Goal: Find specific page/section: Find specific page/section

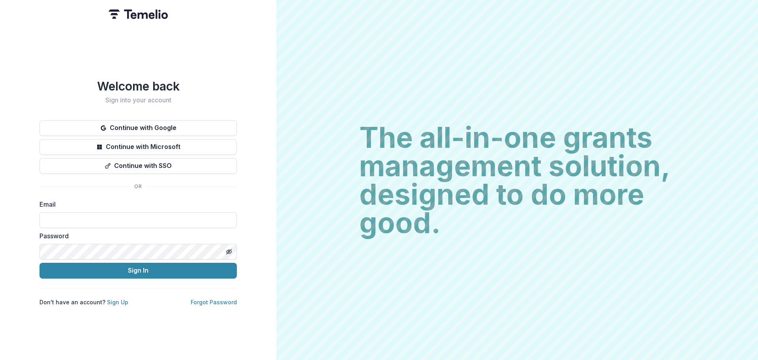
click at [120, 215] on input at bounding box center [137, 220] width 197 height 16
type input "**********"
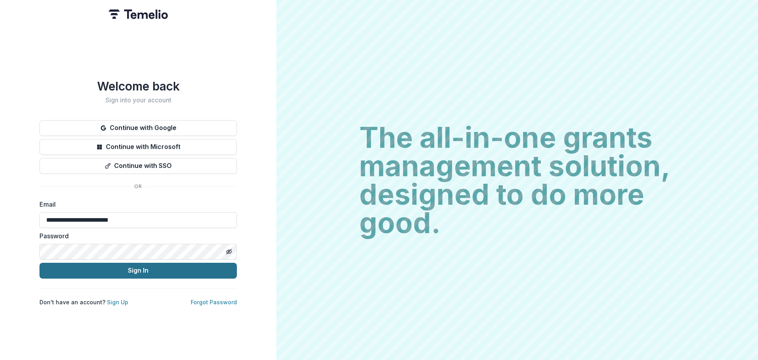
click at [147, 273] on button "Sign In" at bounding box center [137, 271] width 197 height 16
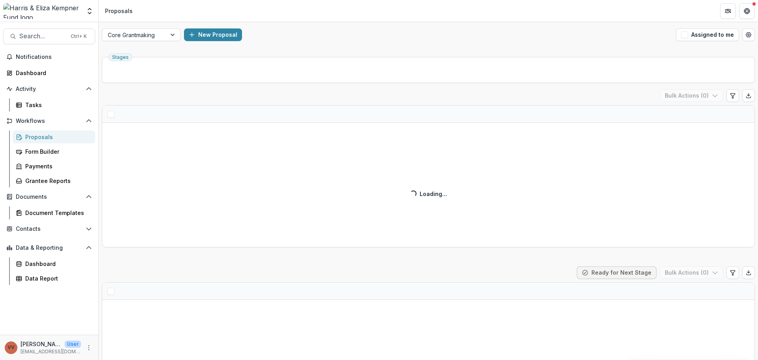
click at [42, 15] on img at bounding box center [42, 11] width 78 height 16
click at [92, 11] on icon "Open entity switcher" at bounding box center [90, 11] width 8 height 8
click at [91, 11] on icon "Open entity switcher" at bounding box center [90, 11] width 8 height 8
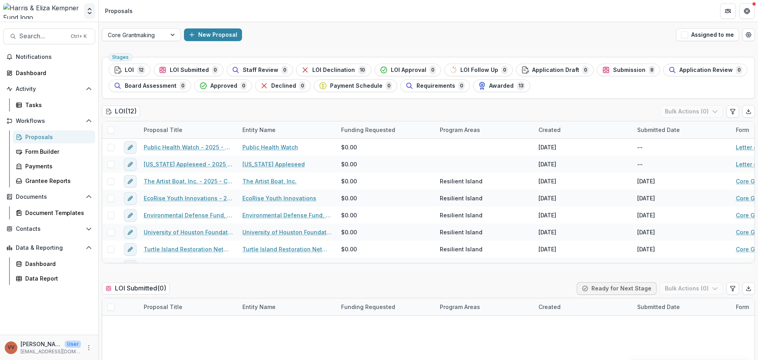
click at [89, 14] on icon "Open entity switcher" at bounding box center [90, 11] width 8 height 8
click at [89, 10] on icon "Open entity switcher" at bounding box center [90, 11] width 8 height 8
click at [37, 75] on div "test v" at bounding box center [53, 70] width 101 height 9
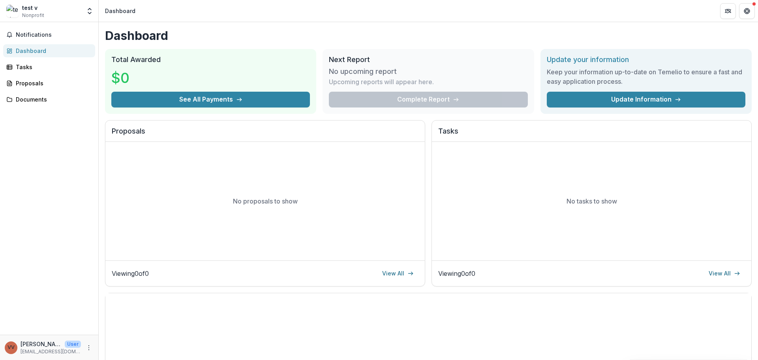
click at [39, 13] on span "Nonprofit" at bounding box center [33, 15] width 22 height 7
click at [96, 11] on div "test v Nonprofit Foundations Harris & Eliza Kempner Fund Nonprofits test v Team…" at bounding box center [49, 12] width 98 height 19
click at [91, 12] on icon "Open entity switcher" at bounding box center [90, 11] width 8 height 8
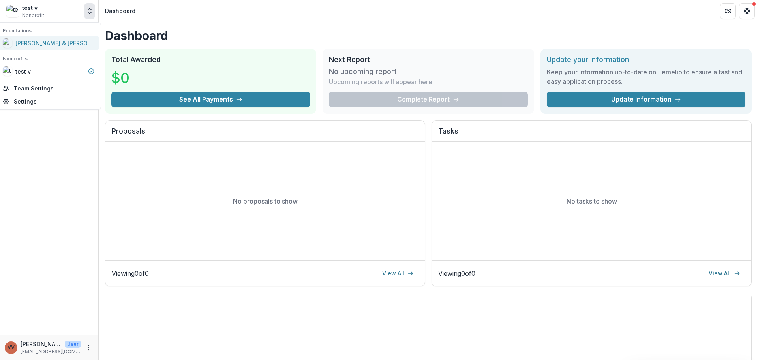
click at [12, 44] on img at bounding box center [7, 42] width 9 height 9
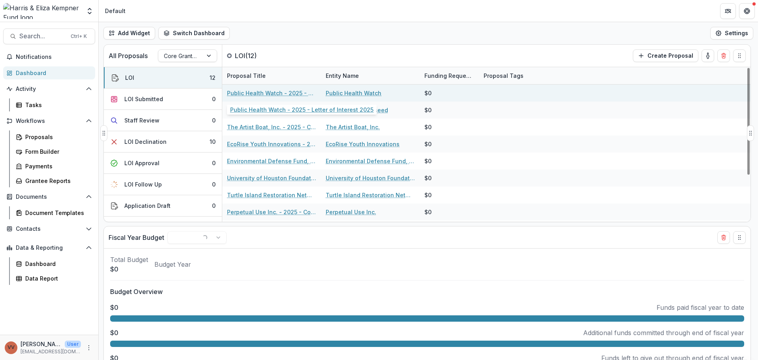
click at [241, 92] on link "Public Health Watch - 2025 - Letter of Interest 2025" at bounding box center [271, 93] width 89 height 8
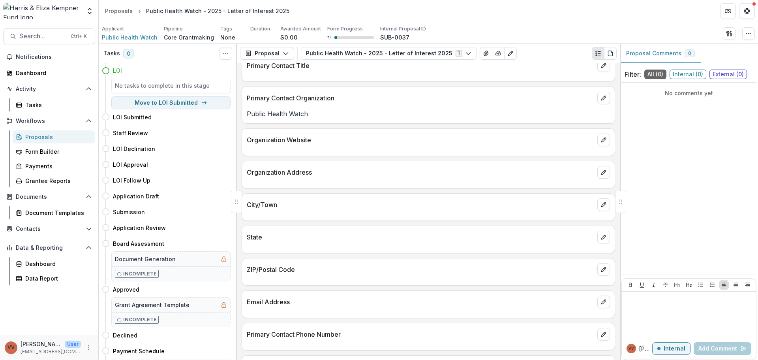
scroll to position [172, 0]
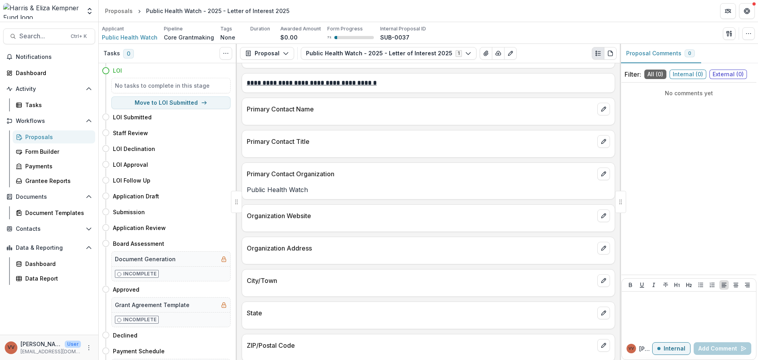
click at [39, 135] on div "Proposals" at bounding box center [57, 137] width 64 height 8
